Goal: Information Seeking & Learning: Learn about a topic

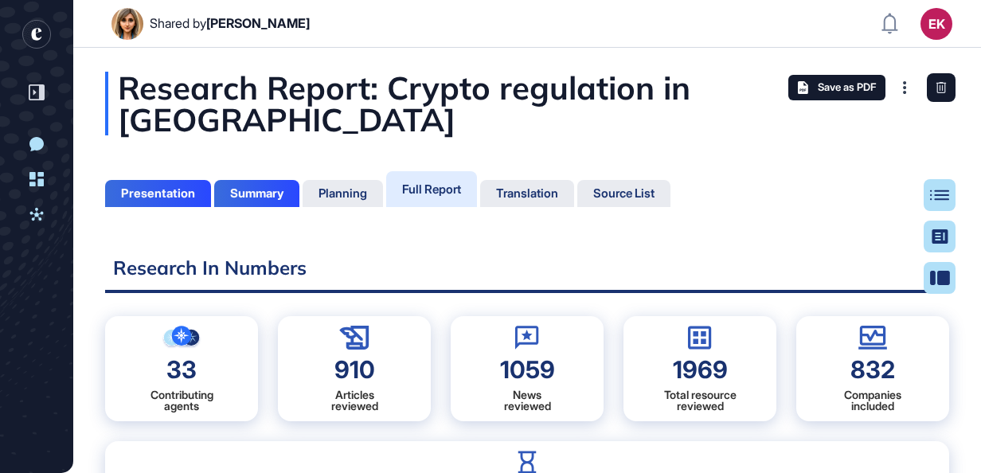
scroll to position [6, 0]
click at [875, 351] on div "832 Companies included" at bounding box center [872, 368] width 153 height 105
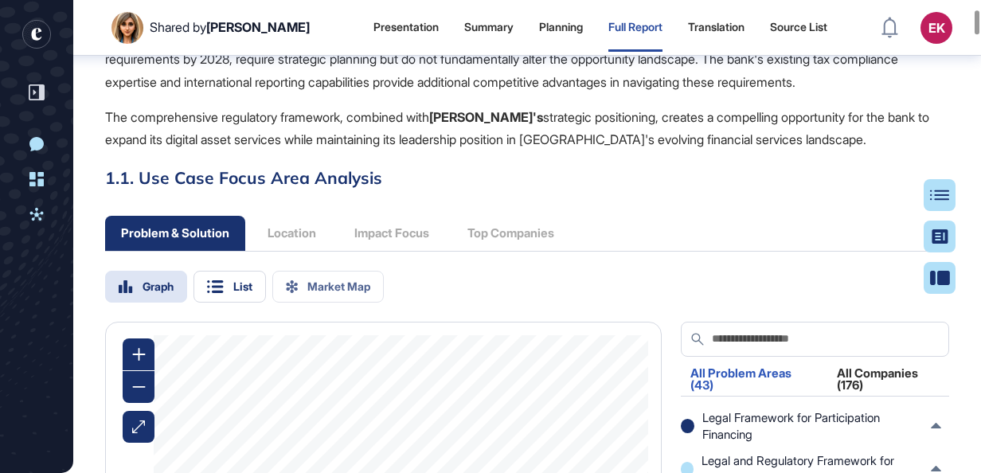
scroll to position [1171, 0]
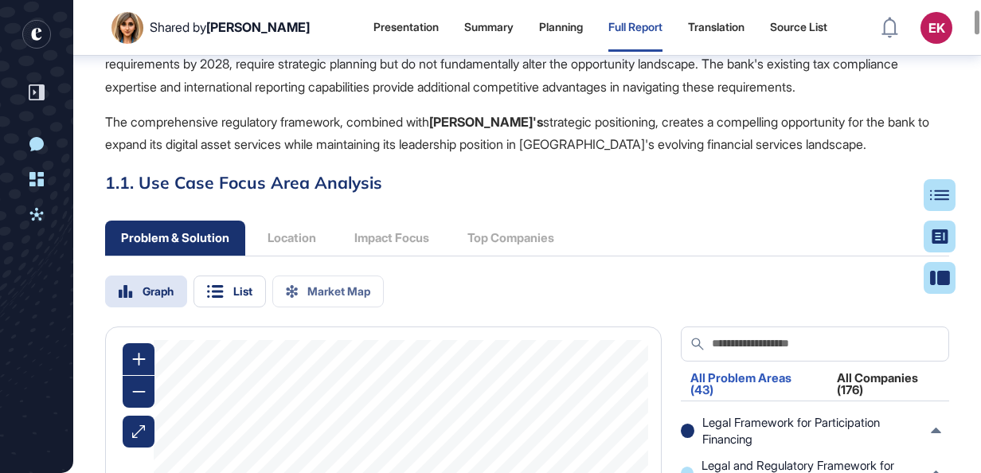
click at [526, 256] on div "Problem & Solution Location Impact Focus Top Companies" at bounding box center [337, 238] width 465 height 35
click at [309, 256] on div "Problem & Solution Location Impact Focus Top Companies" at bounding box center [337, 238] width 465 height 35
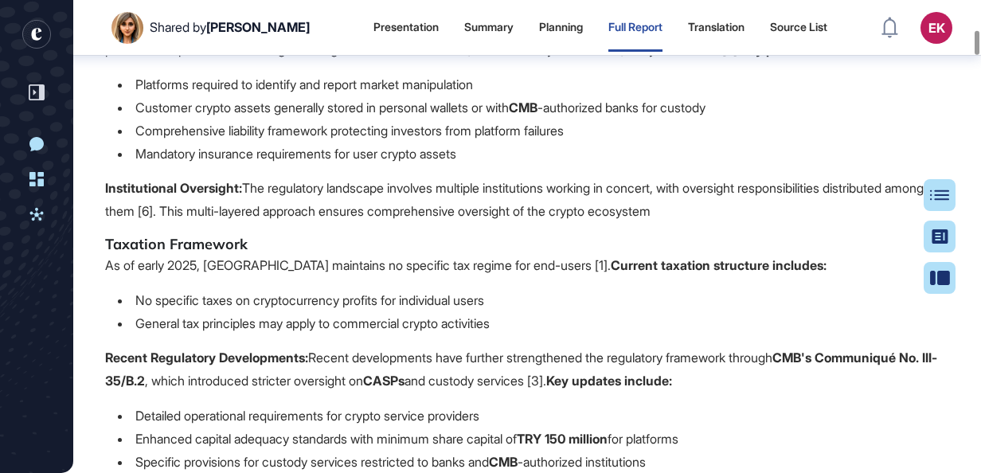
scroll to position [3856, 0]
click at [544, 166] on li "Mandatory insurance requirements for user crypto assets" at bounding box center [533, 154] width 831 height 23
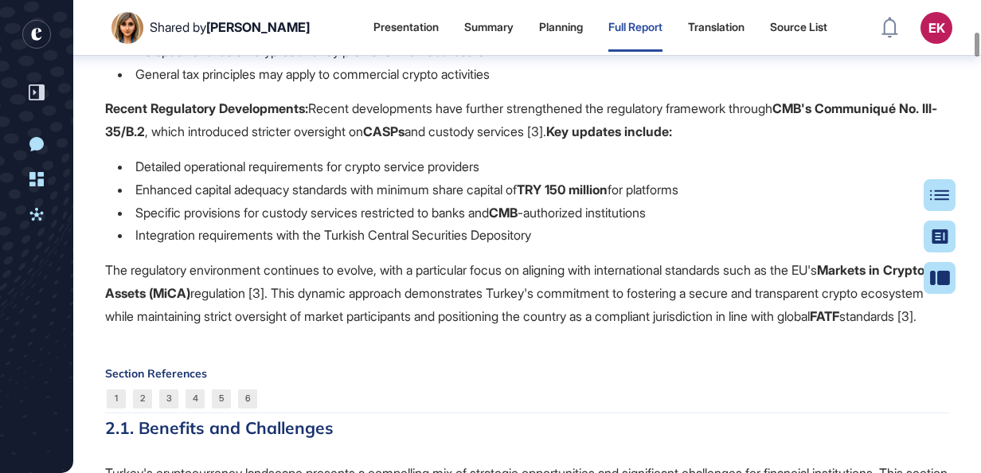
scroll to position [4106, 0]
click at [437, 178] on li "Detailed operational requirements for crypto service providers" at bounding box center [533, 165] width 831 height 23
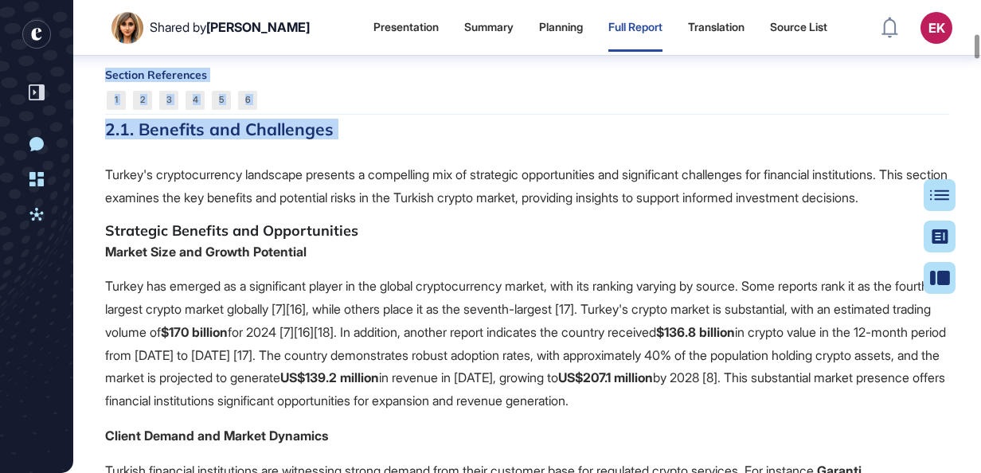
scroll to position [4403, 0]
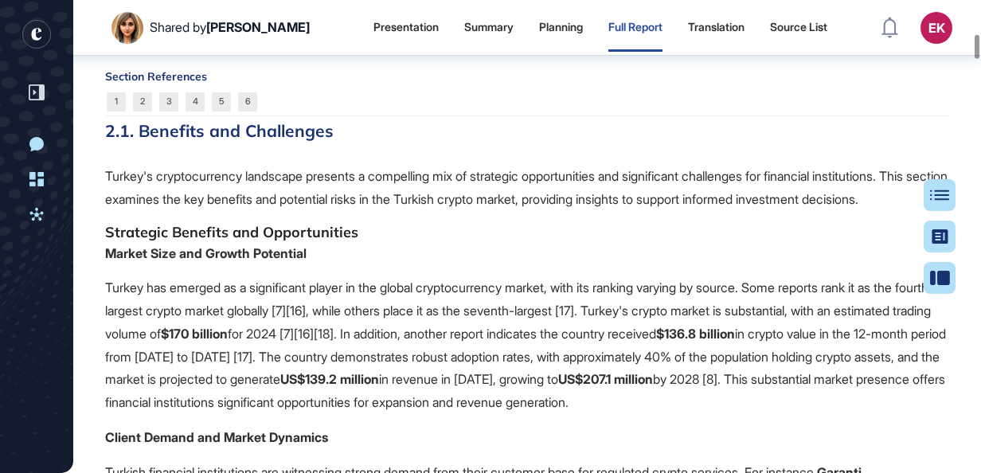
drag, startPoint x: 437, startPoint y: 299, endPoint x: 323, endPoint y: 352, distance: 125.4
click at [323, 211] on p "Turkey's cryptocurrency landscape presents a compelling mix of strategic opport…" at bounding box center [527, 188] width 844 height 46
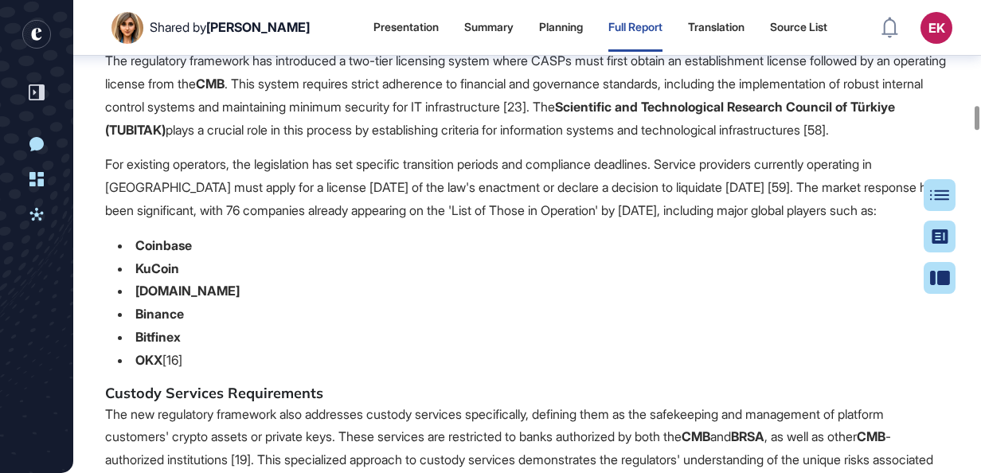
scroll to position [13805, 0]
drag, startPoint x: 269, startPoint y: 242, endPoint x: 600, endPoint y: 275, distance: 332.1
drag, startPoint x: 600, startPoint y: 275, endPoint x: 655, endPoint y: 243, distance: 63.5
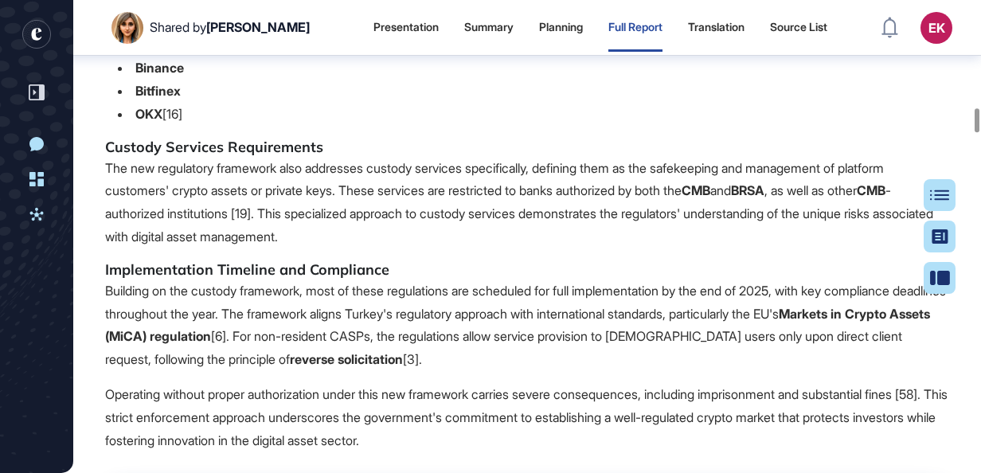
scroll to position [14123, 0]
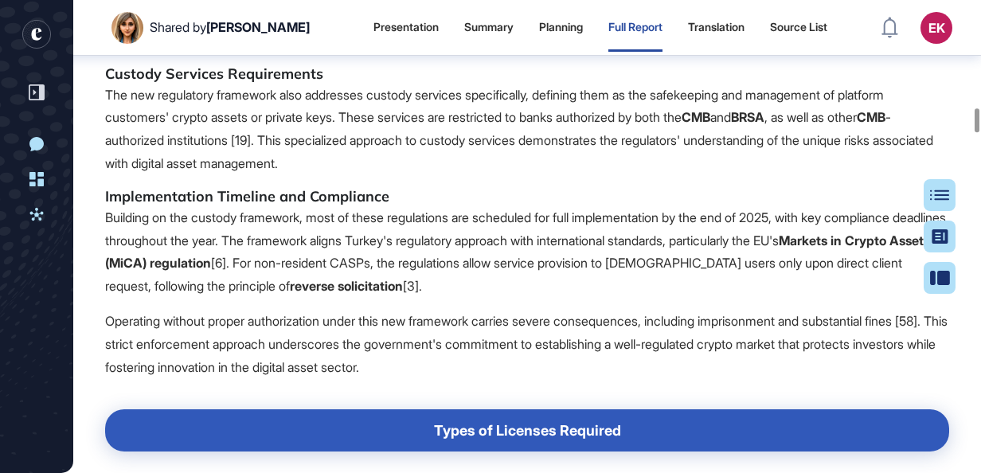
drag, startPoint x: 133, startPoint y: 120, endPoint x: 296, endPoint y: 210, distance: 186.4
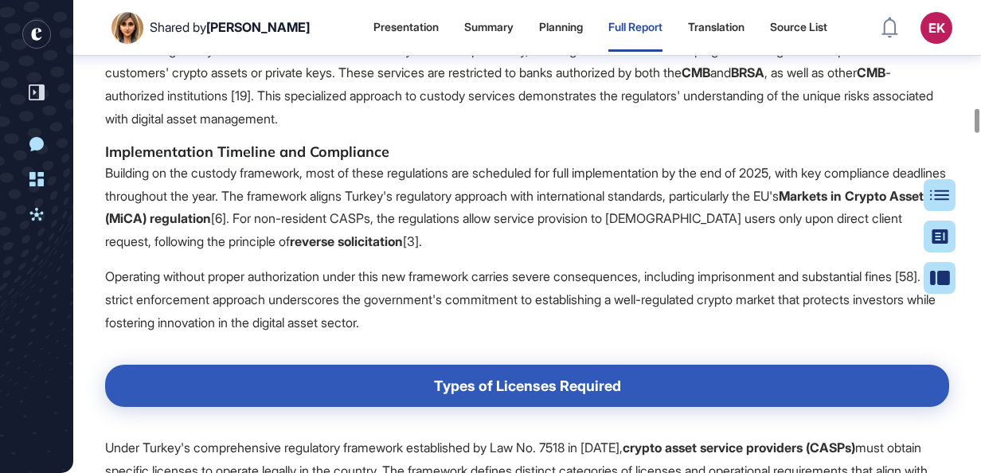
scroll to position [14203, 0]
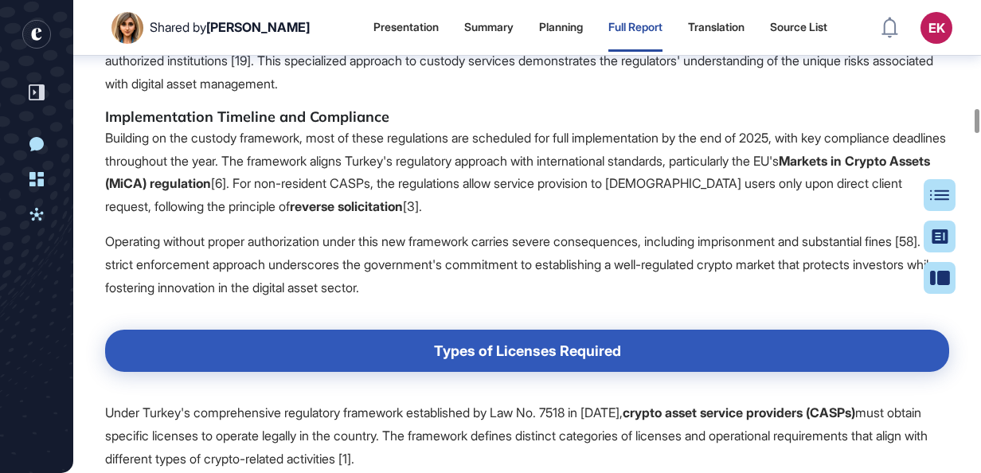
drag, startPoint x: 301, startPoint y: 173, endPoint x: 360, endPoint y: 183, distance: 59.8
drag, startPoint x: 360, startPoint y: 183, endPoint x: 409, endPoint y: 205, distance: 54.2
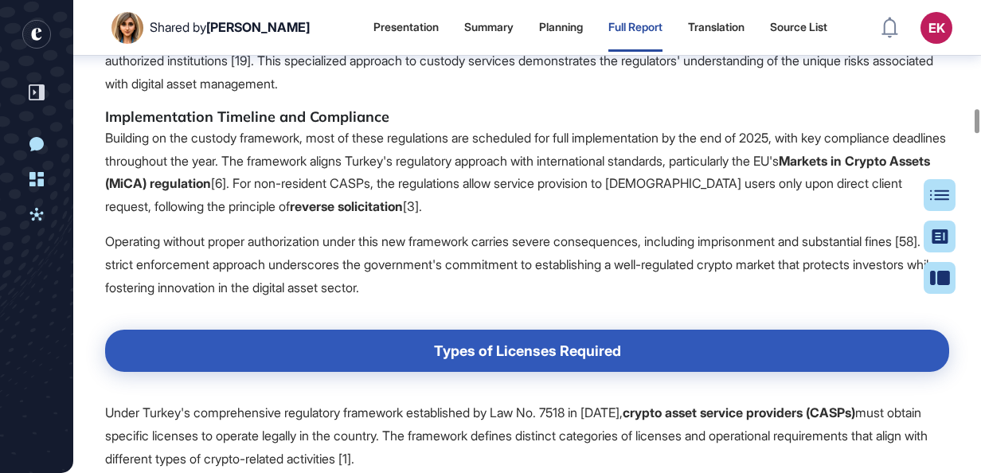
scroll to position [14282, 0]
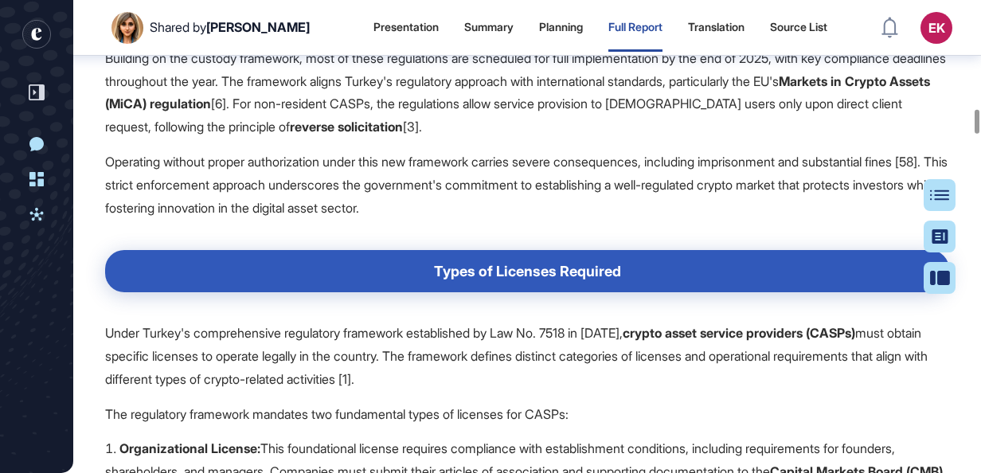
drag, startPoint x: 392, startPoint y: 166, endPoint x: 685, endPoint y: 127, distance: 295.7
drag, startPoint x: 685, startPoint y: 127, endPoint x: 354, endPoint y: 169, distance: 333.9
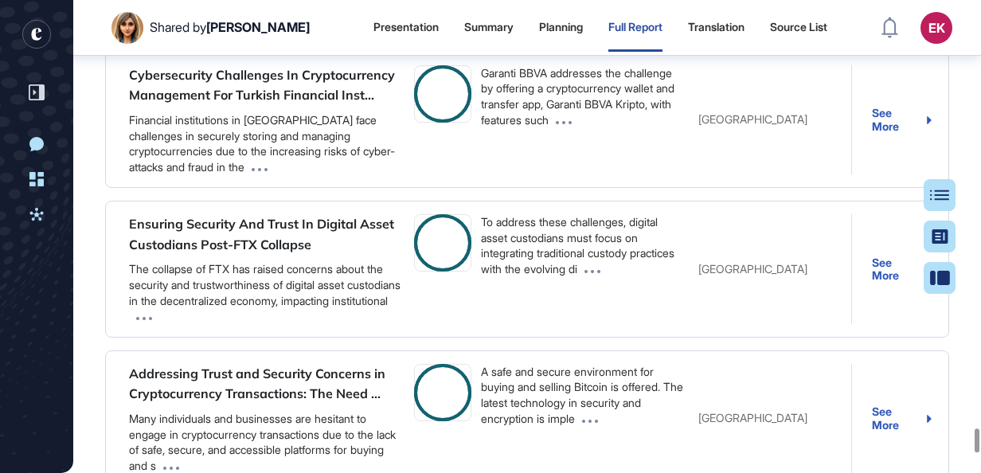
scroll to position [56431, 0]
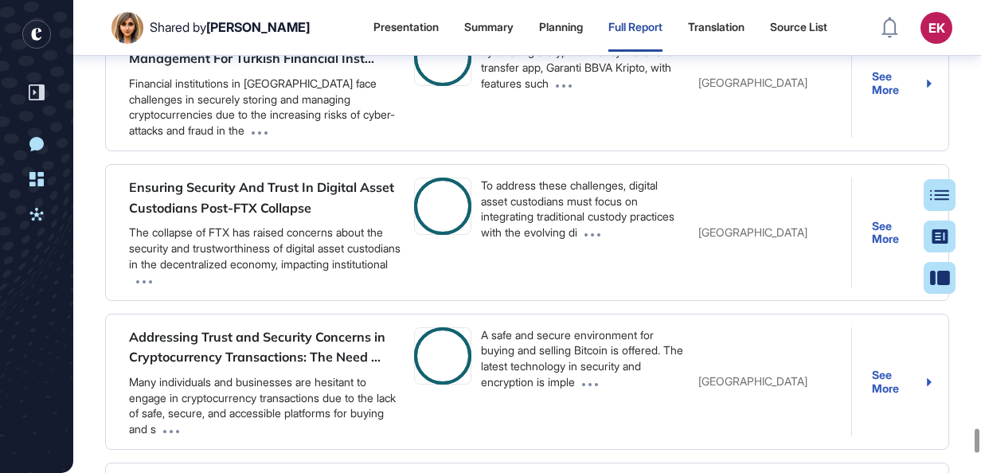
drag, startPoint x: 272, startPoint y: 136, endPoint x: 323, endPoint y: 196, distance: 78.5
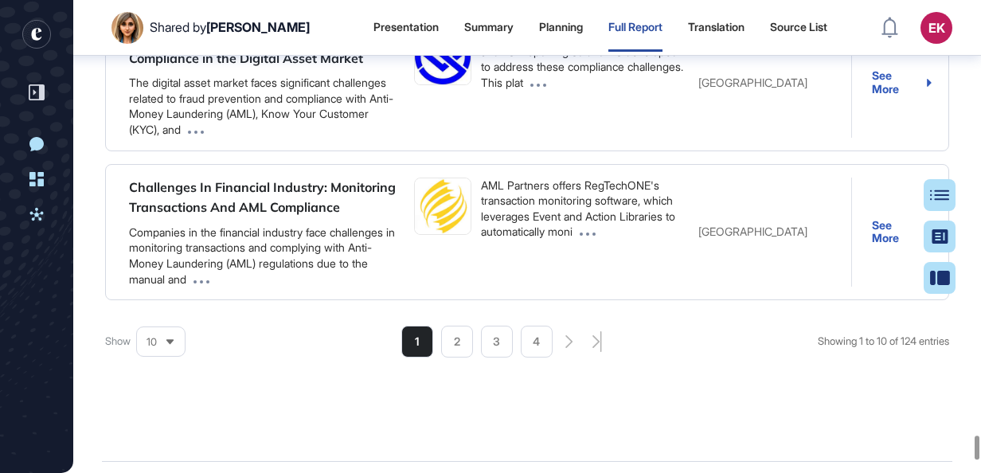
scroll to position [57142, 0]
